Goal: Answer question/provide support

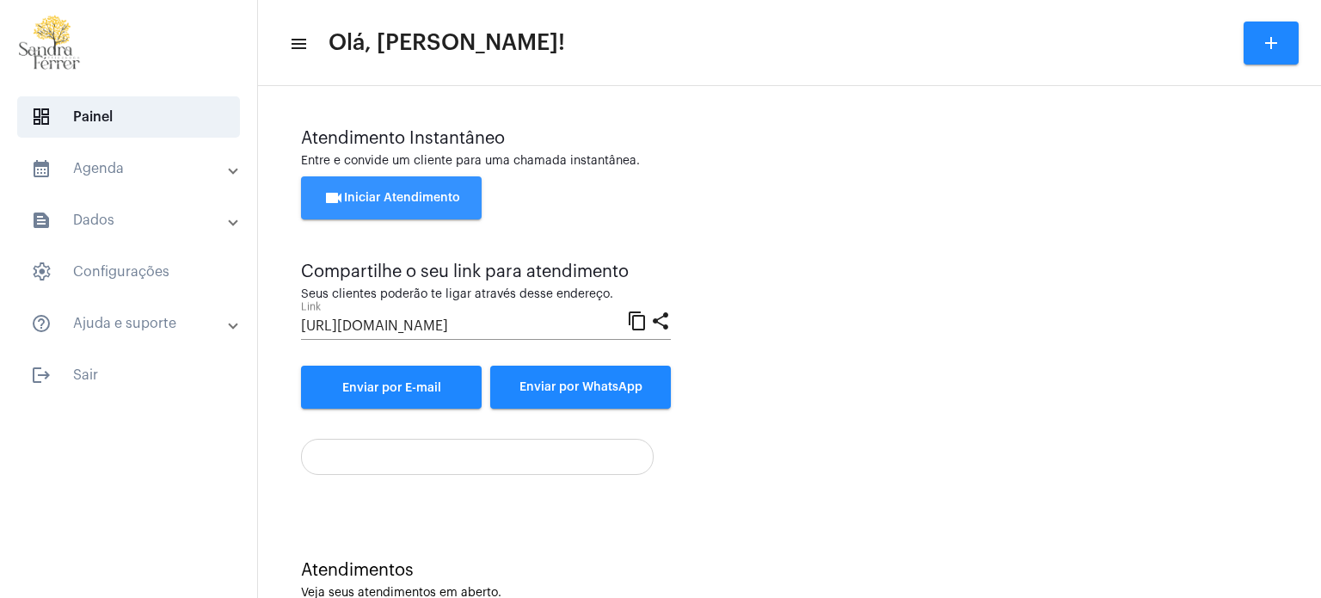
click at [421, 200] on span "videocam Iniciar Atendimento" at bounding box center [391, 198] width 137 height 12
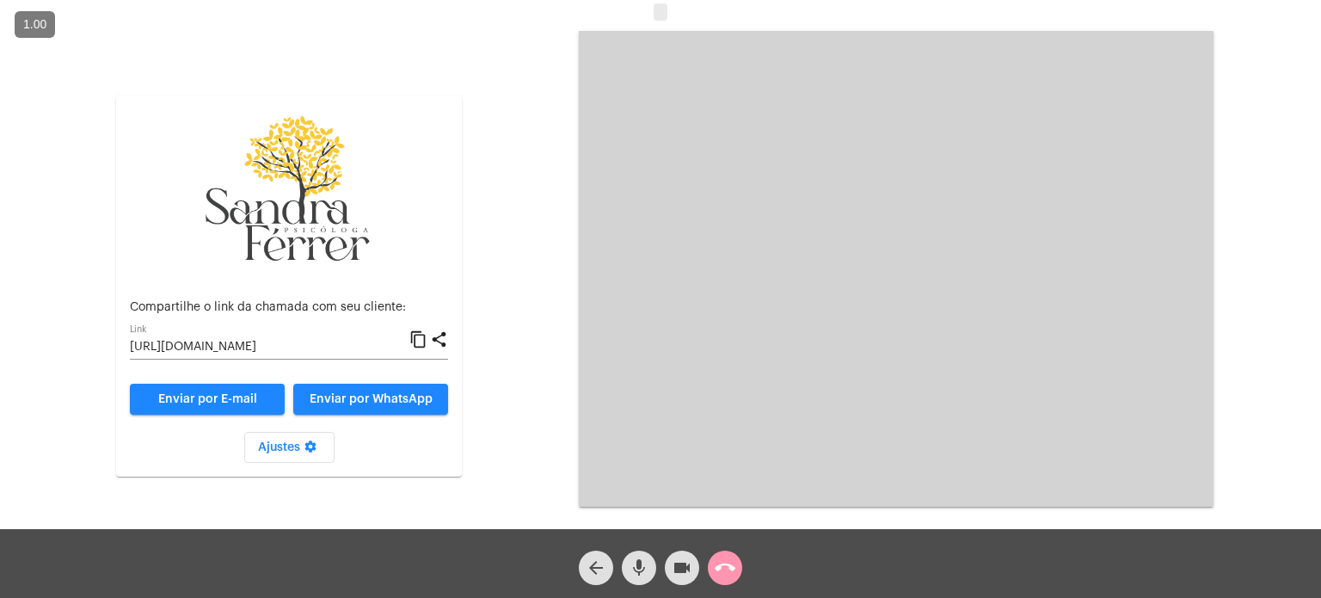
click at [425, 336] on mat-icon "content_copy" at bounding box center [418, 339] width 18 height 21
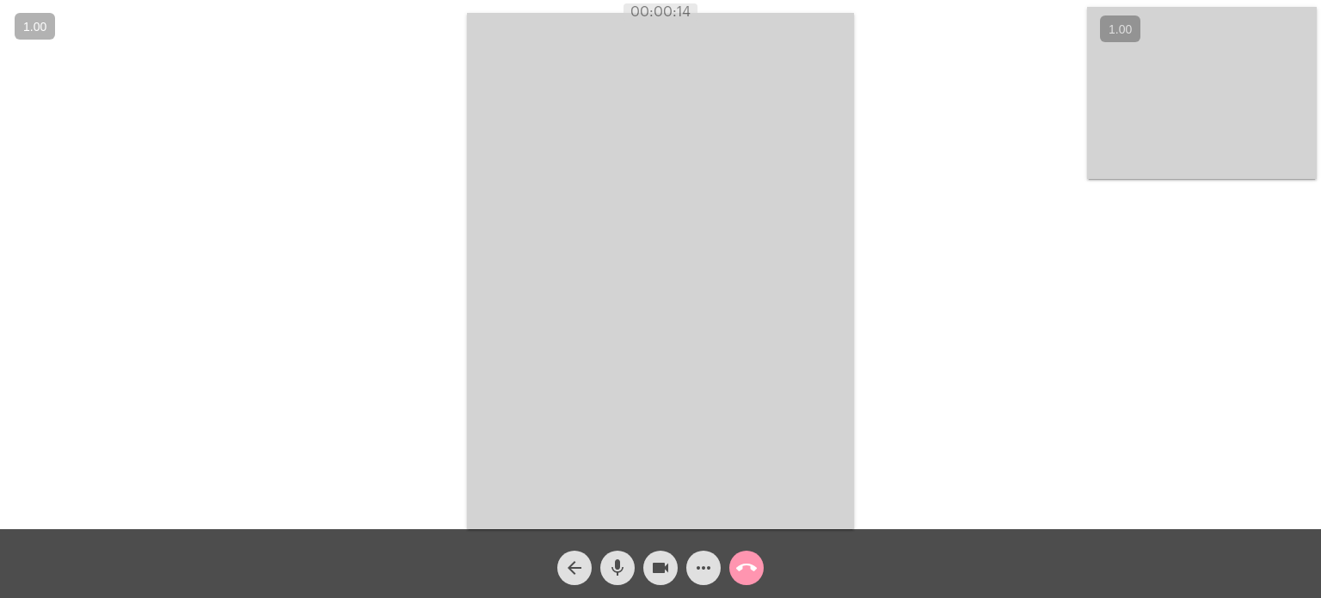
click at [820, 251] on video at bounding box center [660, 271] width 387 height 516
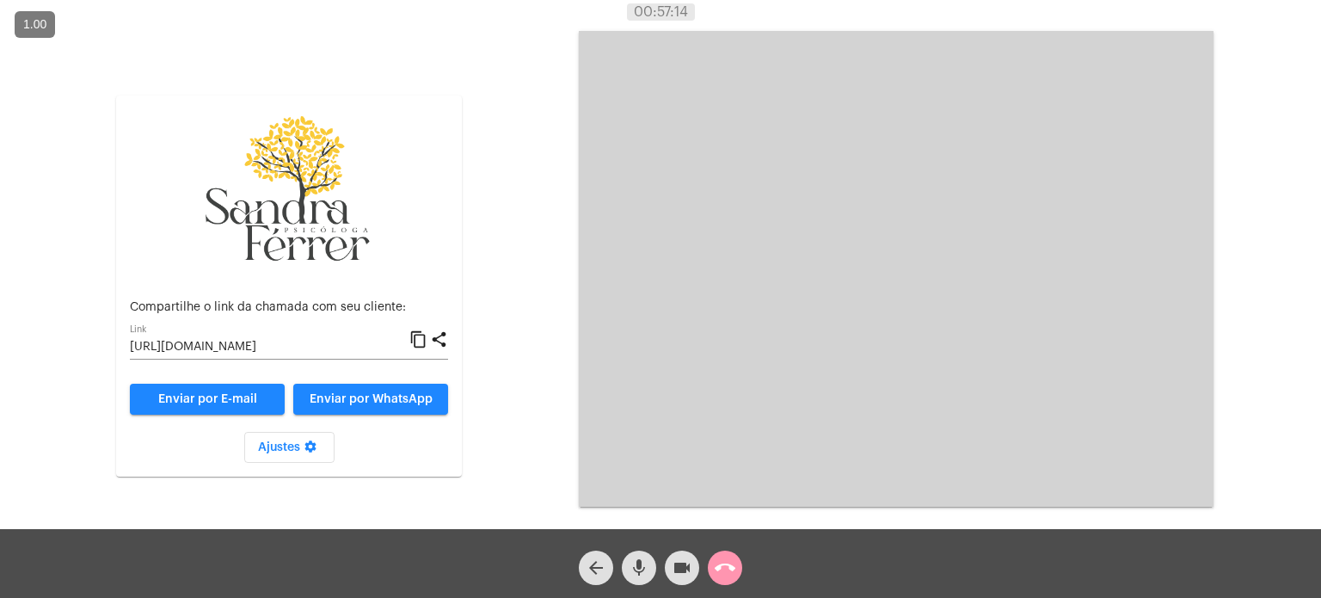
click at [731, 575] on mat-icon "call_end" at bounding box center [725, 567] width 21 height 21
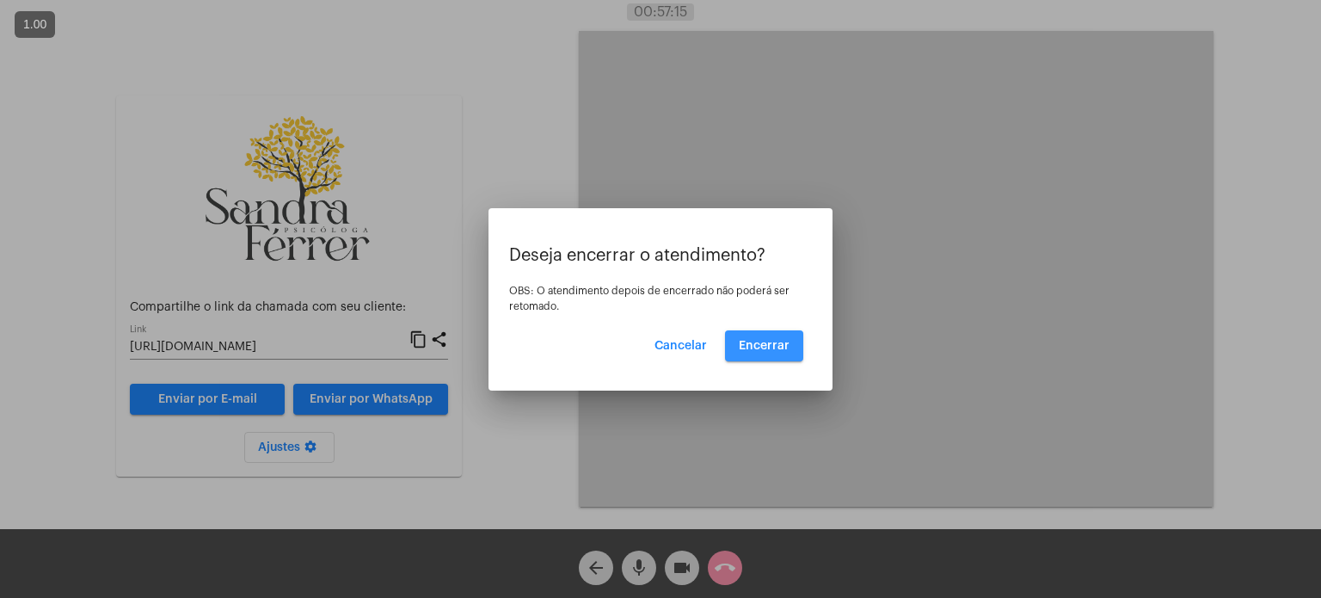
click at [756, 349] on span "Encerrar" at bounding box center [764, 346] width 51 height 12
